Goal: Task Accomplishment & Management: Complete application form

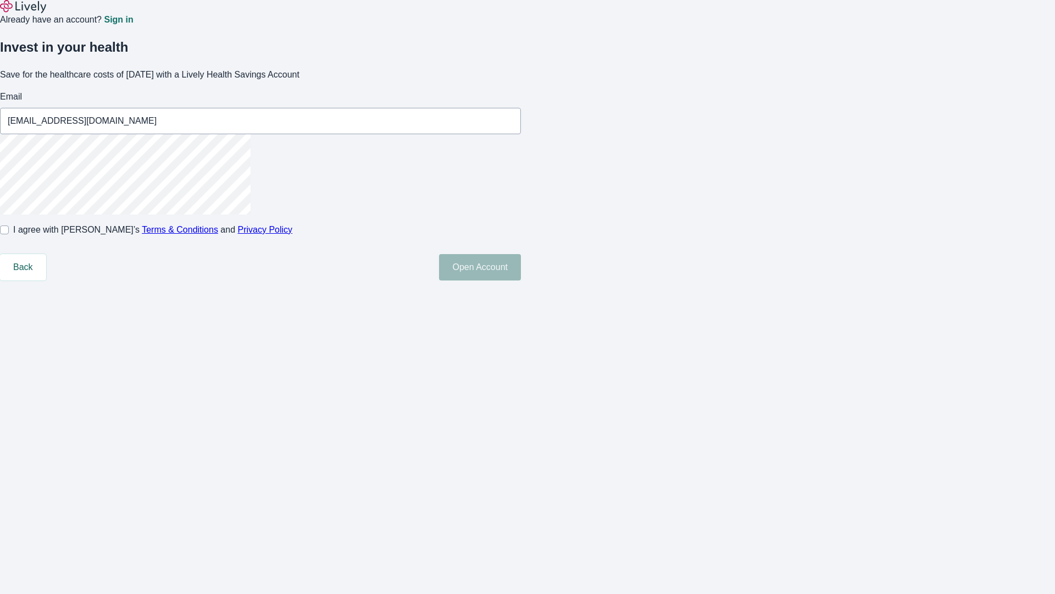
click at [9, 234] on input "I agree with Lively’s Terms & Conditions and Privacy Policy" at bounding box center [4, 229] width 9 height 9
checkbox input "true"
click at [521, 280] on button "Open Account" at bounding box center [480, 267] width 82 height 26
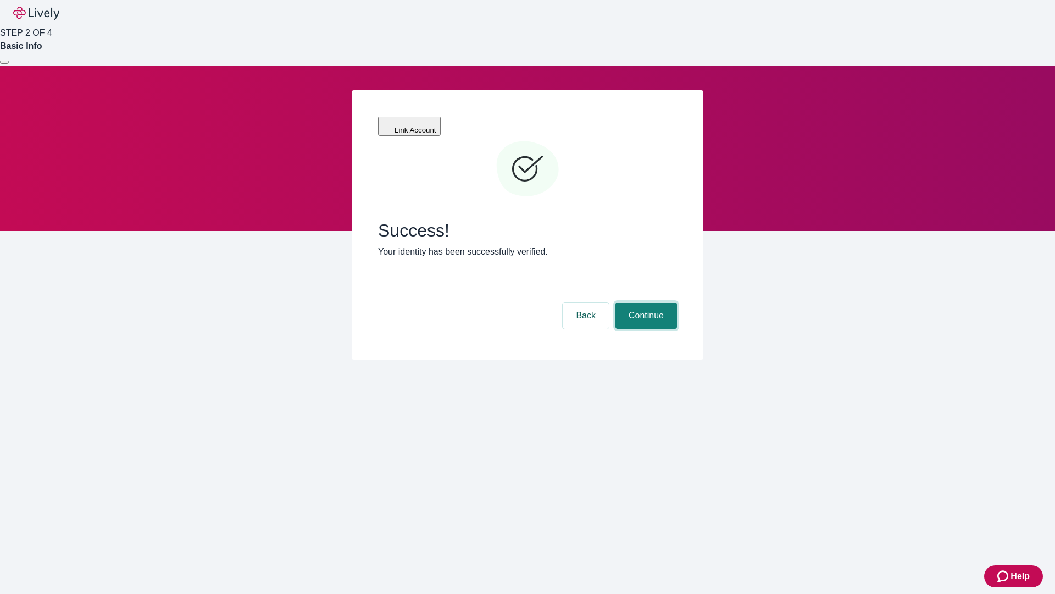
click at [645, 302] on button "Continue" at bounding box center [647, 315] width 62 height 26
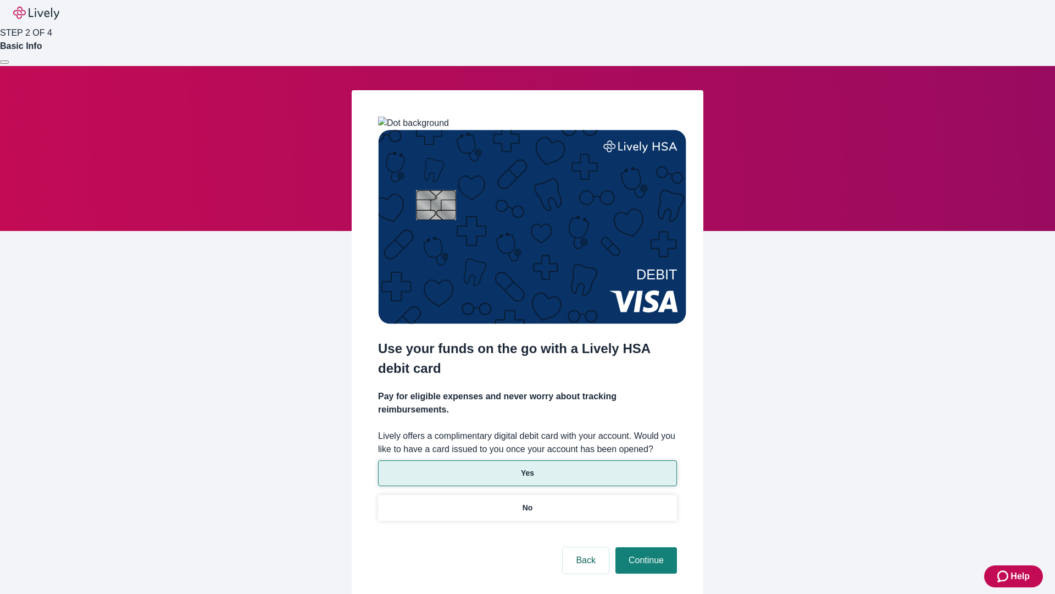
click at [527, 467] on p "Yes" at bounding box center [527, 473] width 13 height 12
click at [645, 547] on button "Continue" at bounding box center [647, 560] width 62 height 26
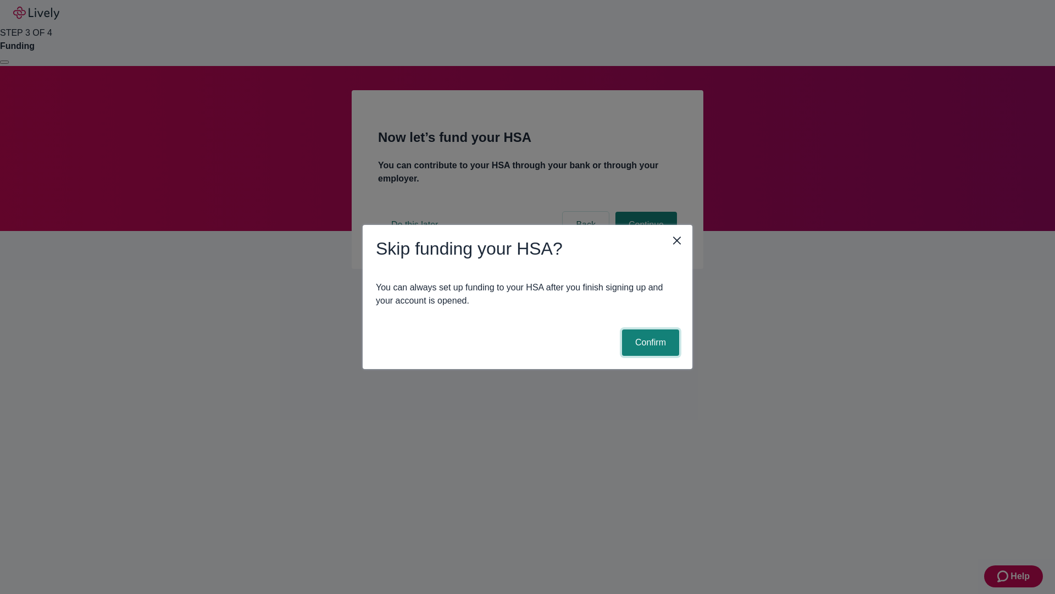
click at [649, 342] on button "Confirm" at bounding box center [650, 342] width 57 height 26
